Goal: Task Accomplishment & Management: Use online tool/utility

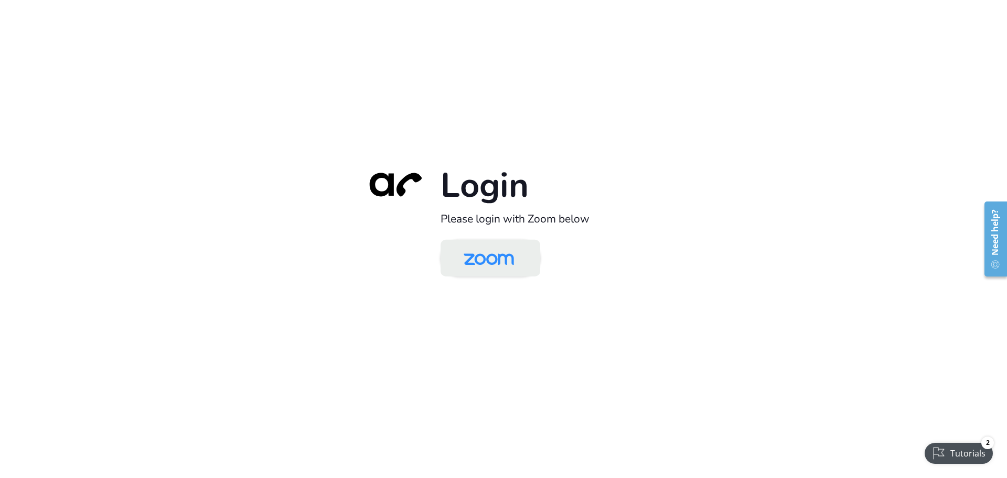
click at [495, 250] on img at bounding box center [489, 259] width 72 height 34
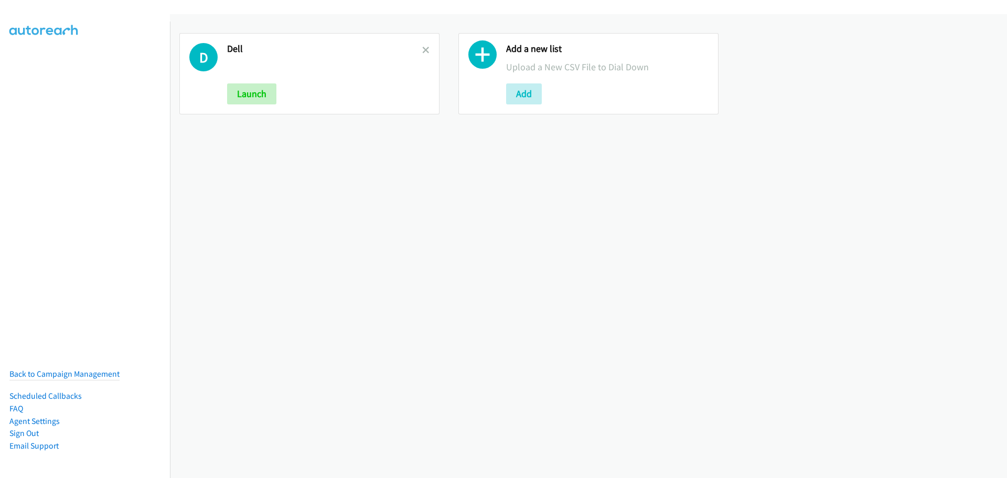
click at [237, 82] on div "Dell Launch" at bounding box center [324, 73] width 195 height 61
click at [245, 90] on button "Launch" at bounding box center [251, 93] width 49 height 21
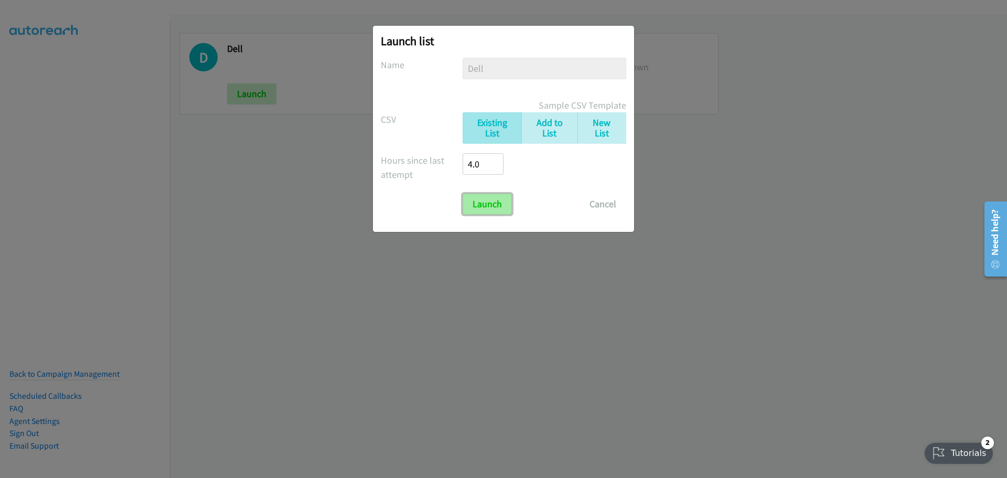
click at [487, 206] on input "Launch" at bounding box center [487, 203] width 49 height 21
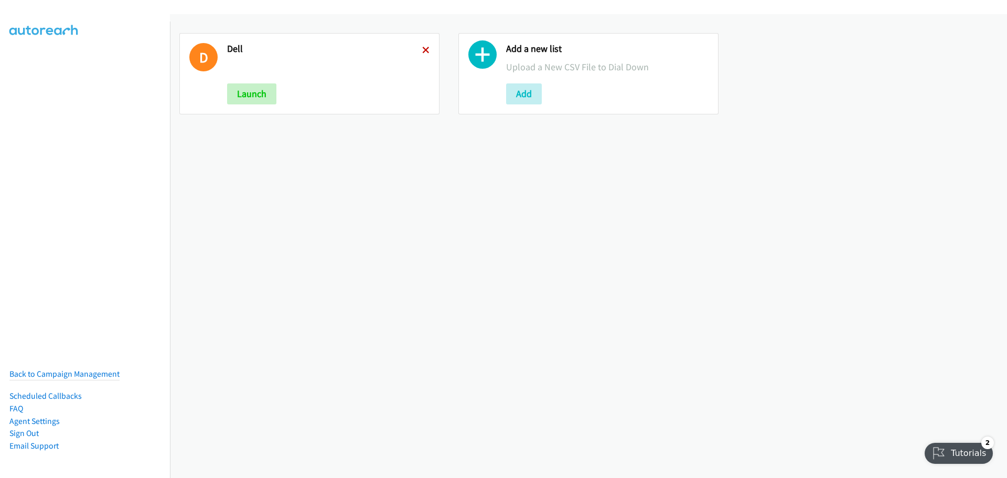
click at [423, 49] on icon at bounding box center [425, 50] width 7 height 7
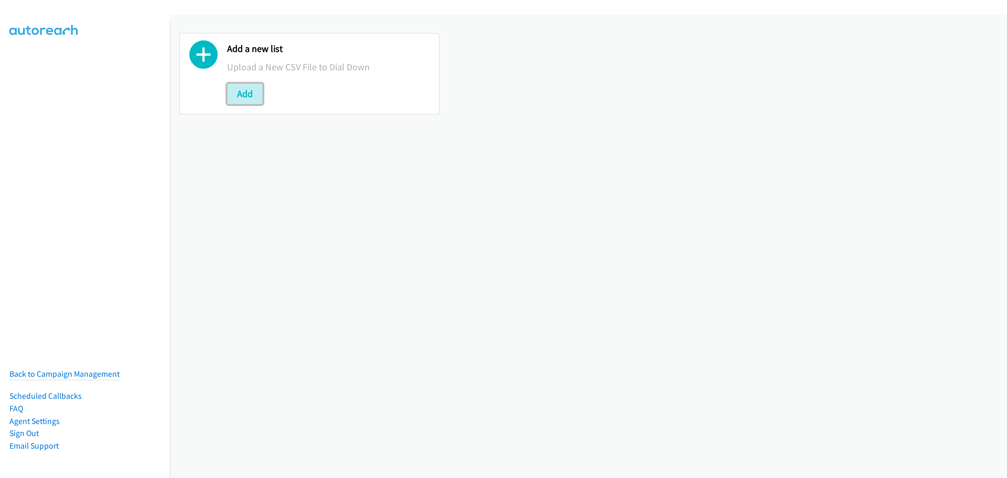
click at [240, 92] on button "Add" at bounding box center [245, 93] width 36 height 21
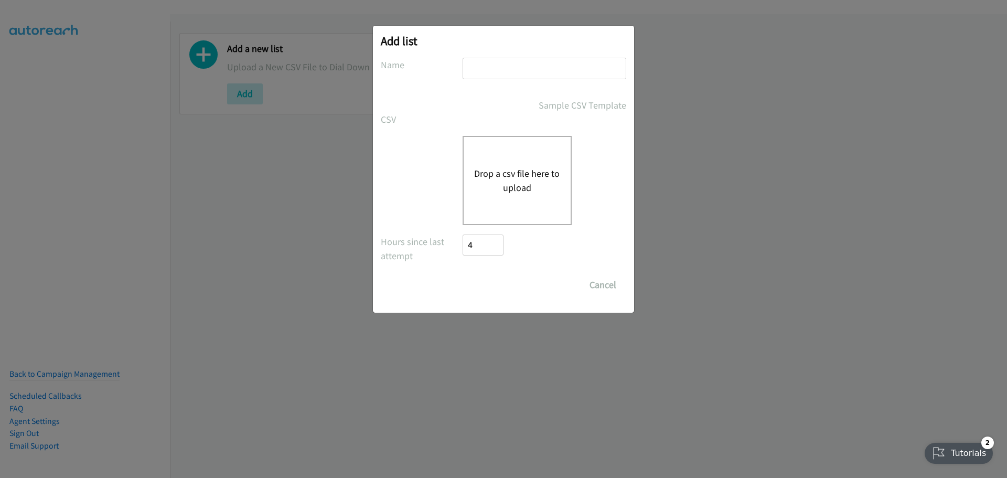
click at [503, 177] on button "Drop a csv file here to upload" at bounding box center [517, 180] width 86 height 28
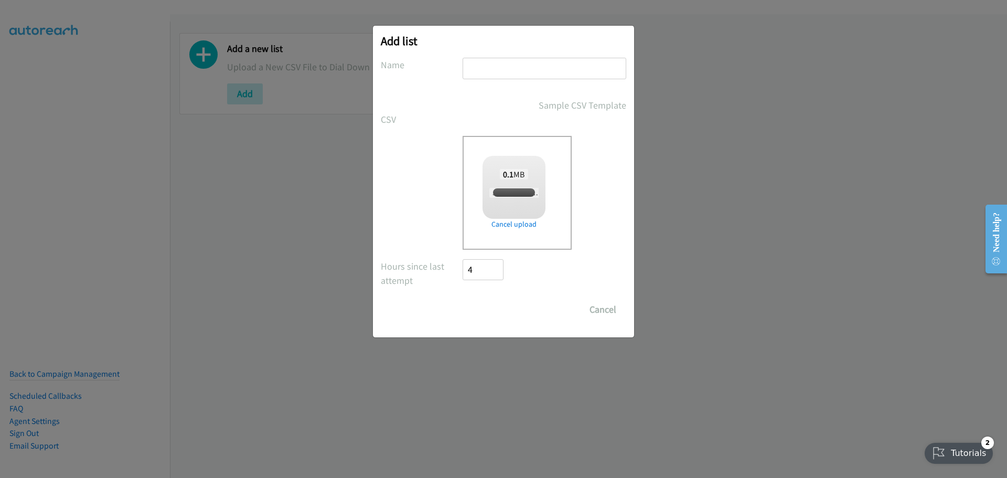
checkbox input "true"
click at [514, 184] on div "0.1 MB Juls Vito + Terracom - Dell Technologies - Dell SG MY VN TH PH Video Pod…" at bounding box center [513, 184] width 63 height 56
click at [499, 62] on input "text" at bounding box center [545, 68] width 164 height 21
type input "Dell Telecom"
click at [500, 313] on input "Save List" at bounding box center [490, 309] width 55 height 21
